Goal: Transaction & Acquisition: Subscribe to service/newsletter

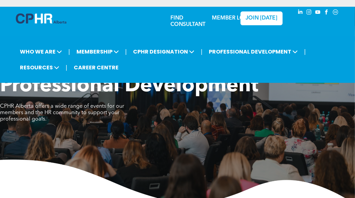
click at [233, 20] on div "JOIN [DATE]" at bounding box center [253, 19] width 44 height 24
click at [236, 18] on div "JOIN [DATE]" at bounding box center [253, 19] width 44 height 24
click at [244, 17] on link "JOIN [DATE]" at bounding box center [261, 18] width 42 height 14
click at [238, 19] on div "JOIN [DATE]" at bounding box center [253, 19] width 44 height 24
click at [54, 22] on img at bounding box center [41, 18] width 50 height 10
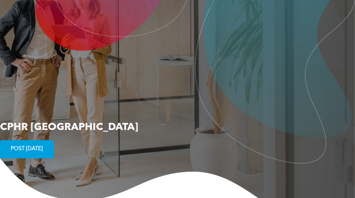
scroll to position [1275, 0]
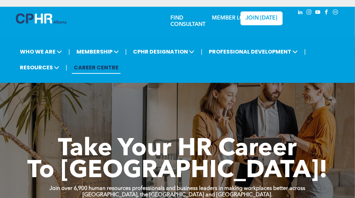
click at [231, 19] on link "MEMBER LOGIN" at bounding box center [233, 17] width 42 height 5
click at [226, 18] on link "MEMBER LOGIN" at bounding box center [233, 17] width 42 height 5
